Goal: Navigation & Orientation: Find specific page/section

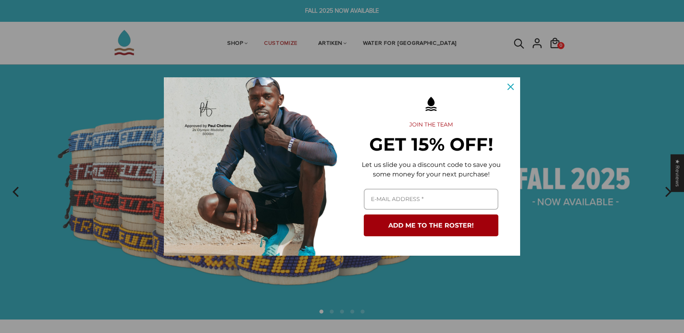
click at [511, 84] on icon "close icon" at bounding box center [510, 87] width 6 height 6
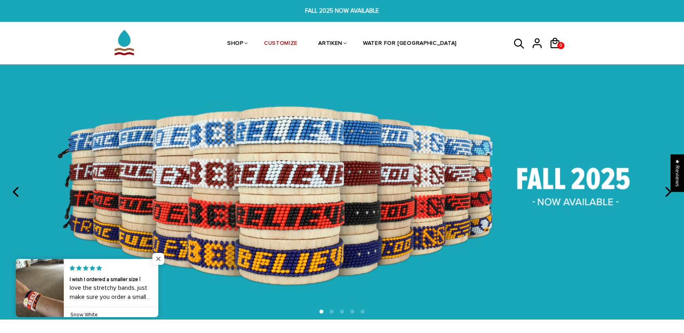
click at [160, 254] on span "Close popup widget" at bounding box center [158, 259] width 12 height 12
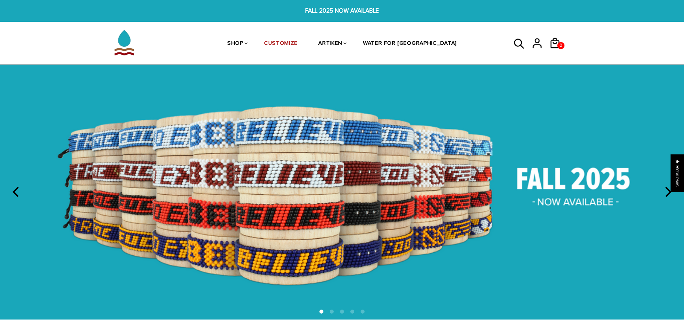
click at [292, 184] on img at bounding box center [342, 192] width 684 height 255
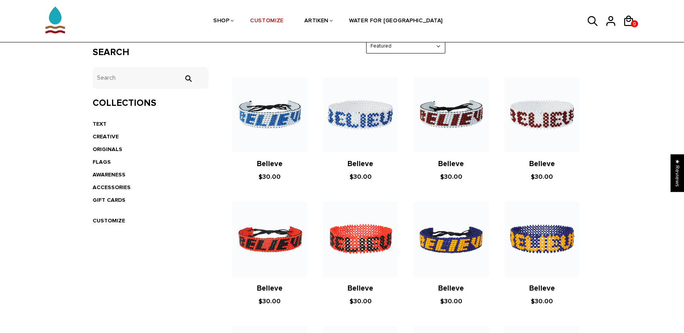
scroll to position [116, 0]
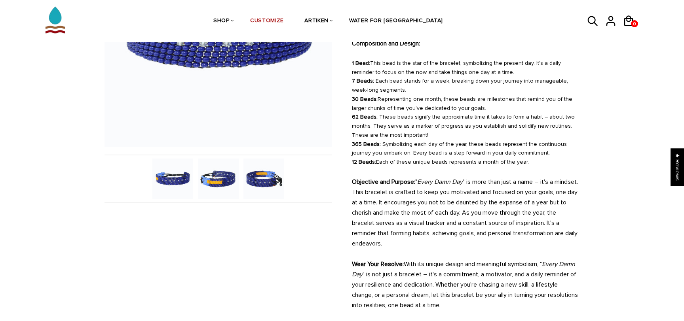
scroll to position [146, 0]
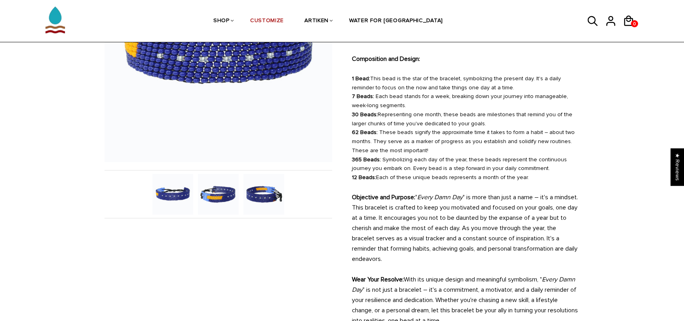
click at [224, 196] on img at bounding box center [218, 194] width 41 height 41
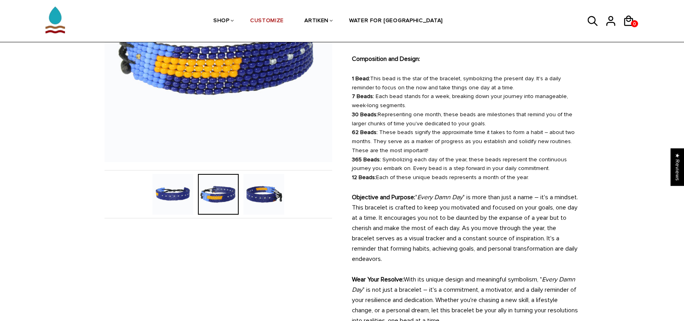
click at [264, 196] on img at bounding box center [263, 194] width 41 height 41
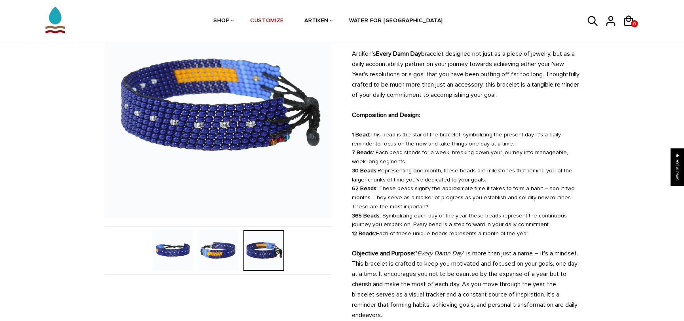
scroll to position [61, 0]
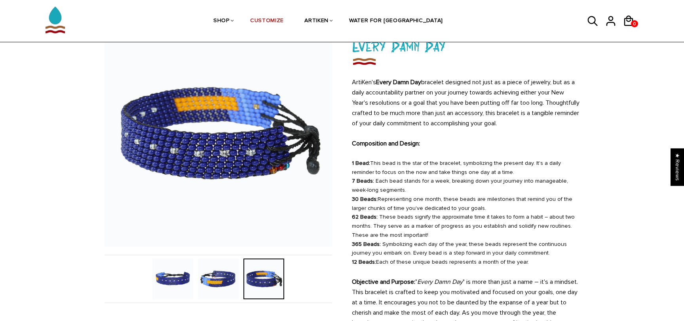
click at [219, 281] on img at bounding box center [218, 279] width 41 height 41
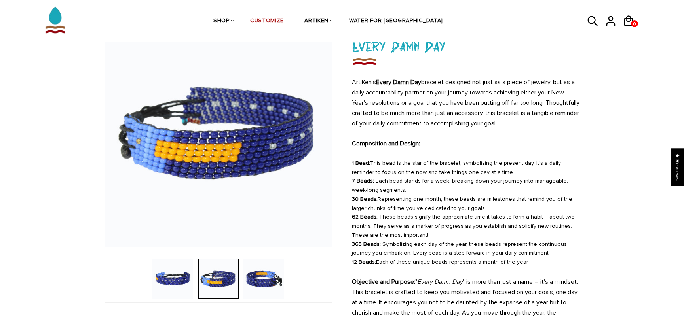
click at [160, 276] on img at bounding box center [172, 279] width 41 height 41
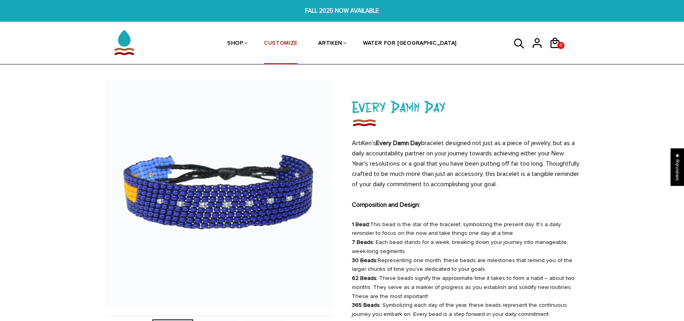
scroll to position [0, 0]
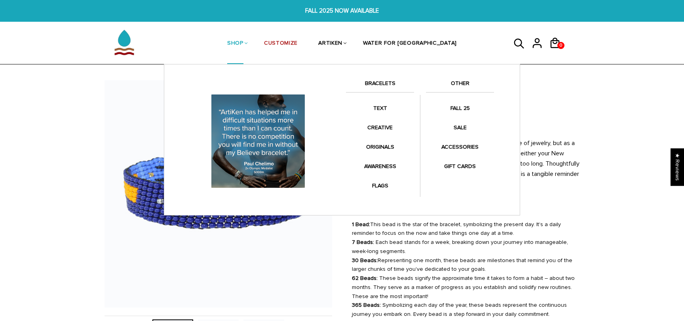
click at [381, 82] on link "BRACELETS" at bounding box center [380, 85] width 68 height 13
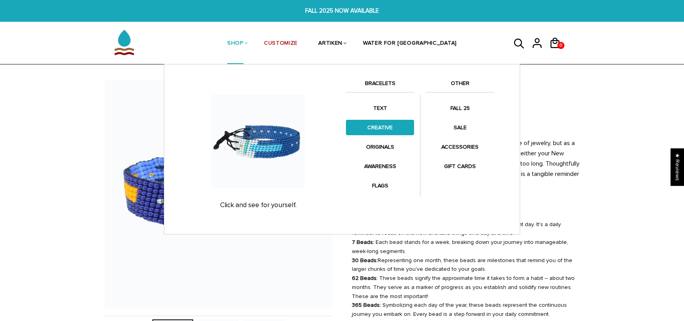
click at [371, 127] on link "CREATIVE" at bounding box center [380, 127] width 68 height 15
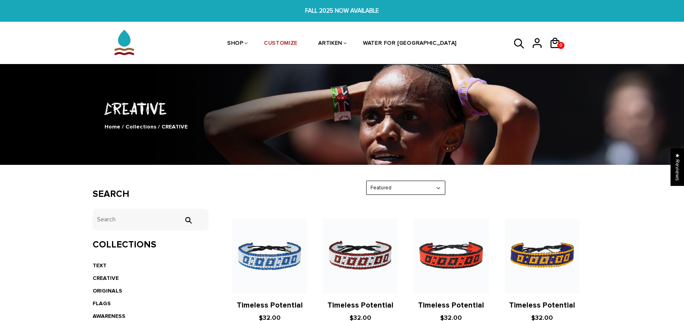
scroll to position [91, 0]
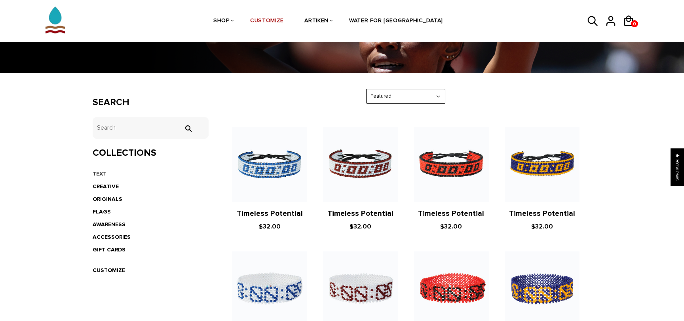
click at [101, 173] on link "TEXT" at bounding box center [100, 174] width 14 height 7
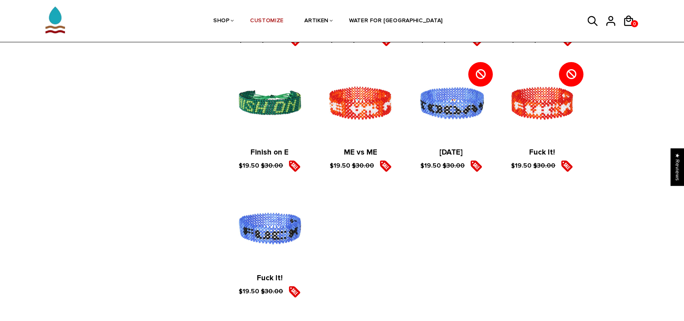
scroll to position [1407, 0]
